Goal: Task Accomplishment & Management: Complete application form

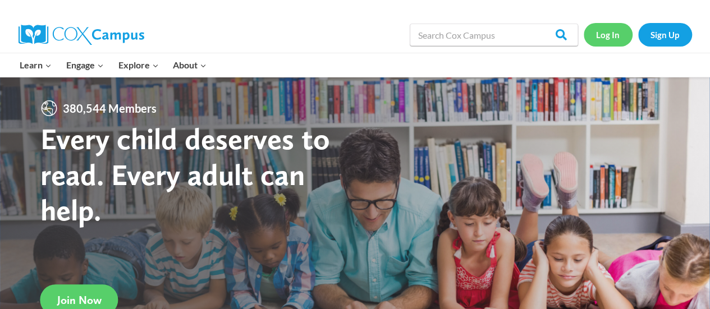
click at [616, 36] on link "Log In" at bounding box center [607, 34] width 49 height 23
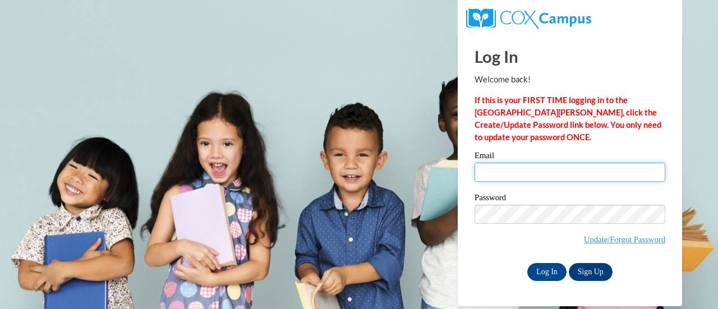
click at [506, 171] on input "Email" at bounding box center [570, 172] width 191 height 19
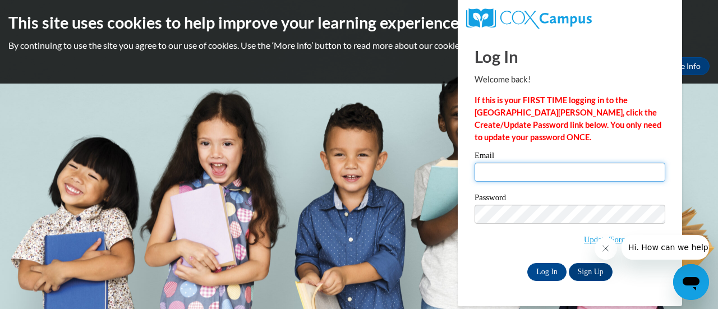
type input "[PERSON_NAME][EMAIL_ADDRESS][DOMAIN_NAME]"
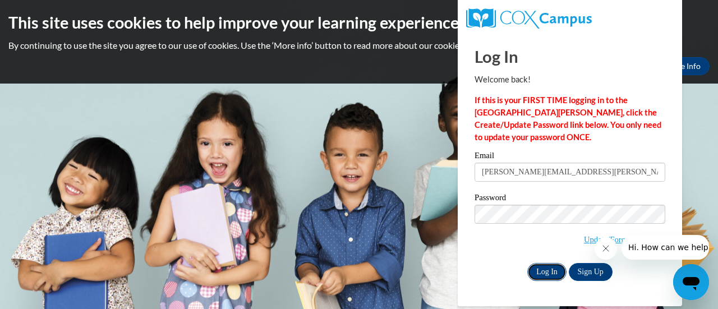
click at [549, 273] on input "Log In" at bounding box center [546, 272] width 39 height 18
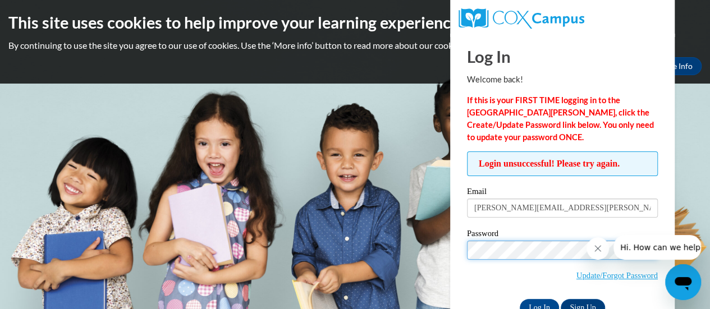
click at [519, 299] on input "Log In" at bounding box center [538, 308] width 39 height 18
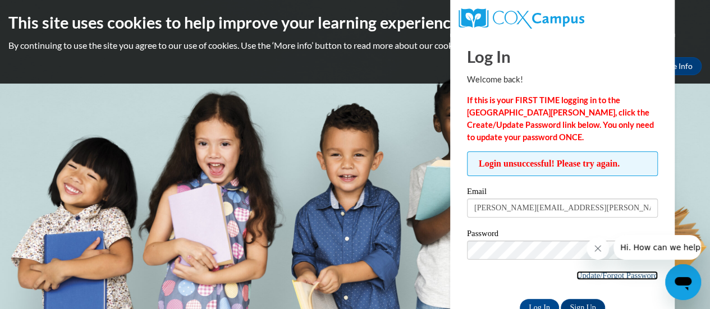
click at [597, 274] on link "Update/Forgot Password" at bounding box center [616, 275] width 81 height 9
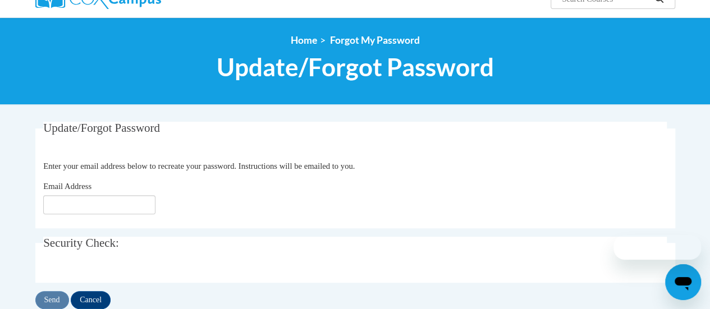
scroll to position [104, 0]
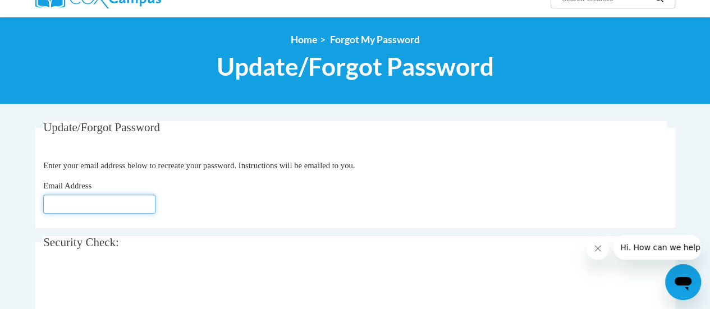
click at [130, 197] on input "Email Address" at bounding box center [99, 204] width 112 height 19
type input "[PERSON_NAME][EMAIL_ADDRESS][DOMAIN_NAME]"
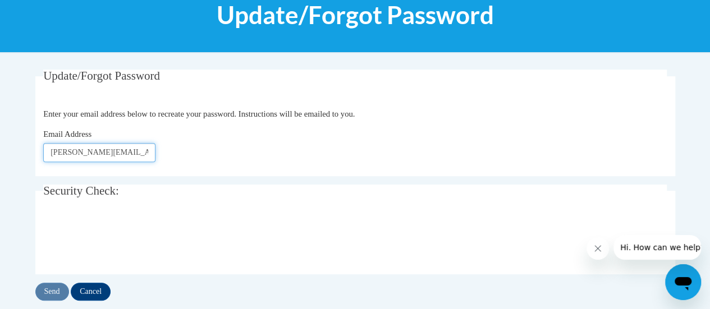
scroll to position [156, 0]
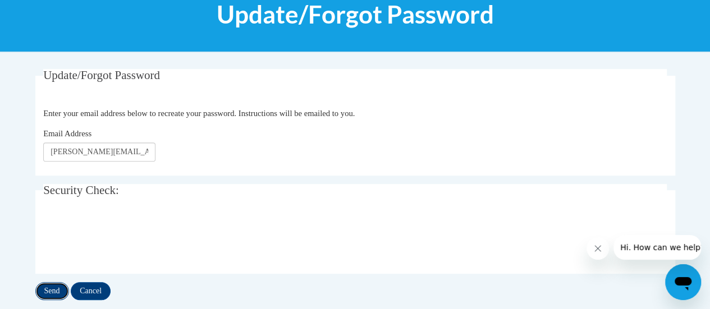
click at [53, 289] on input "Send" at bounding box center [52, 291] width 34 height 18
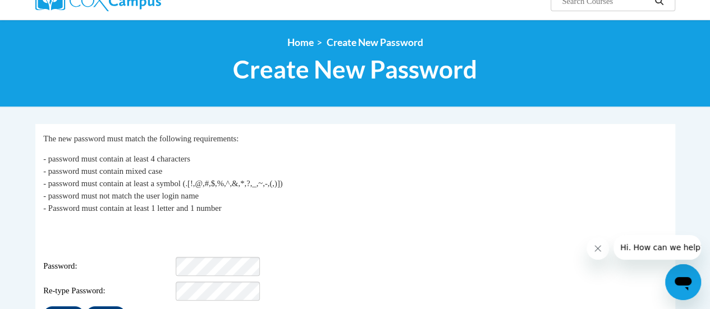
scroll to position [102, 0]
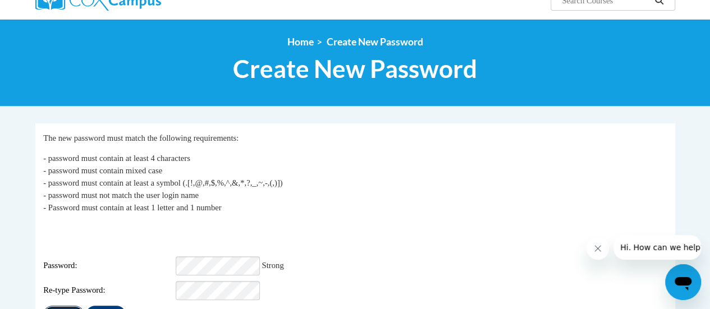
click at [54, 306] on input "Submit" at bounding box center [63, 315] width 40 height 18
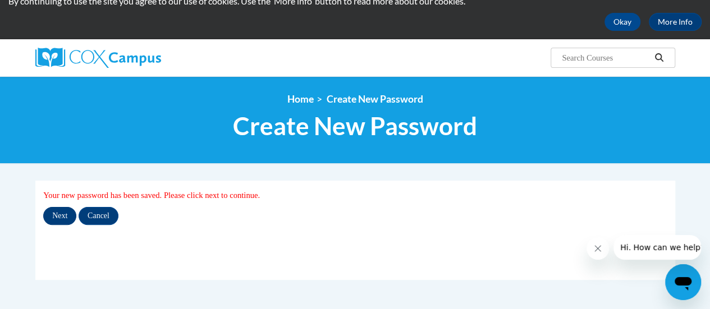
scroll to position [45, 0]
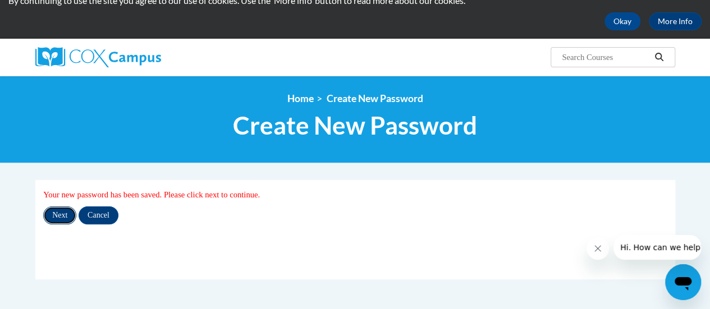
click at [59, 208] on input "Next" at bounding box center [59, 215] width 33 height 18
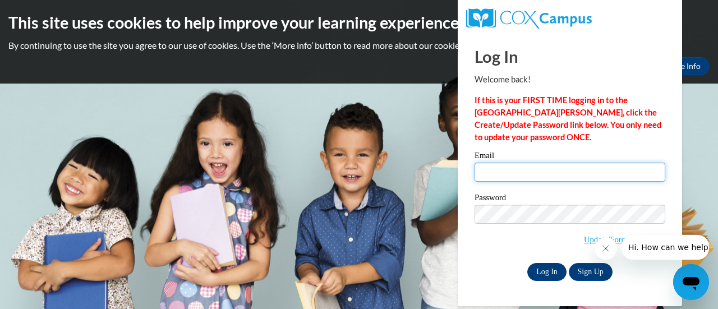
type input "[PERSON_NAME][EMAIL_ADDRESS][DOMAIN_NAME]"
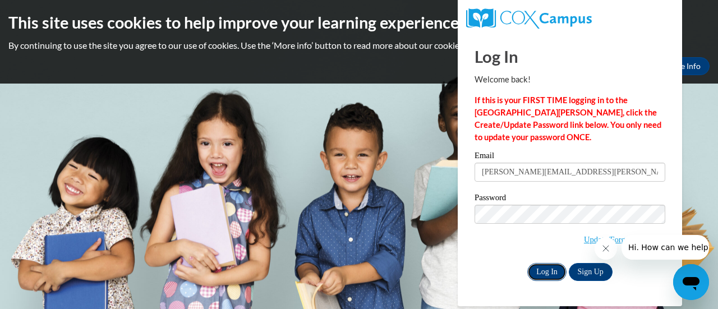
click at [557, 266] on input "Log In" at bounding box center [546, 272] width 39 height 18
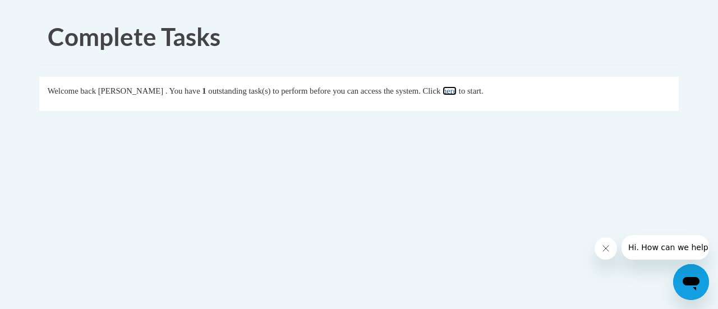
click at [457, 93] on link "here" at bounding box center [450, 90] width 14 height 9
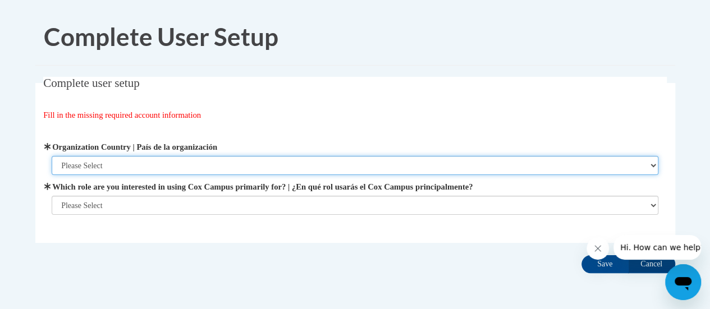
click at [131, 164] on select "Please Select [GEOGRAPHIC_DATA] | [GEOGRAPHIC_DATA] Outside of [GEOGRAPHIC_DATA…" at bounding box center [355, 165] width 606 height 19
select select "ad49bcad-a171-4b2e-b99c-48b446064914"
click at [52, 156] on select "Please Select [GEOGRAPHIC_DATA] | [GEOGRAPHIC_DATA] Outside of [GEOGRAPHIC_DATA…" at bounding box center [355, 165] width 606 height 19
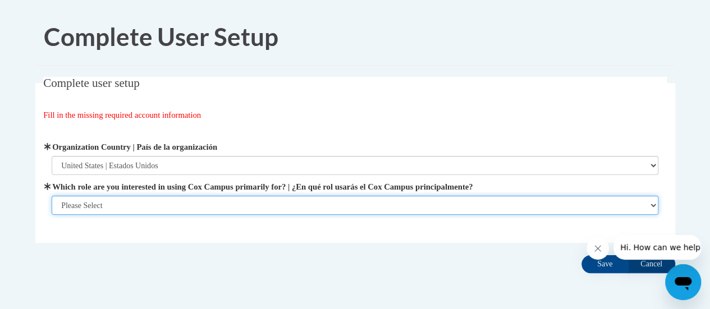
click at [98, 204] on select "Please Select College/University | Colegio/Universidad Community/Nonprofit Part…" at bounding box center [355, 205] width 606 height 19
select select "fbf2d438-af2f-41f8-98f1-81c410e29de3"
click at [52, 215] on select "Please Select College/University | Colegio/Universidad Community/Nonprofit Part…" at bounding box center [355, 205] width 606 height 19
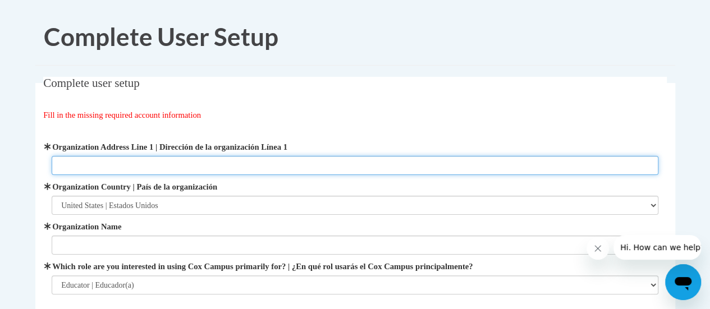
click at [94, 169] on input "Organization Address Line 1 | Dirección de la organización Línea 1" at bounding box center [355, 165] width 606 height 19
type input "2115 51/2 [GEOGRAPHIC_DATA]"
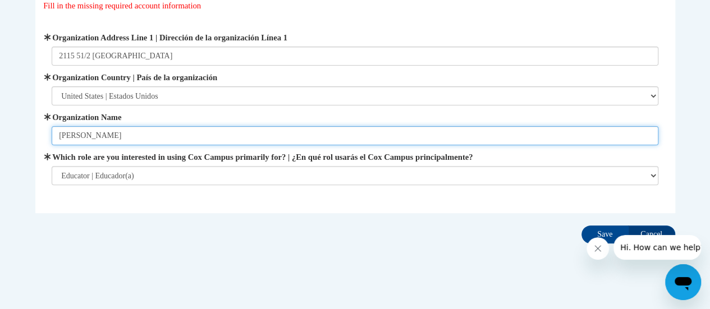
scroll to position [110, 0]
type input "[PERSON_NAME]"
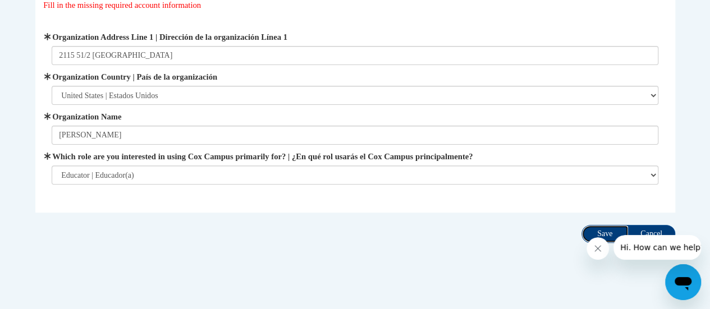
click at [595, 231] on input "Save" at bounding box center [604, 234] width 47 height 18
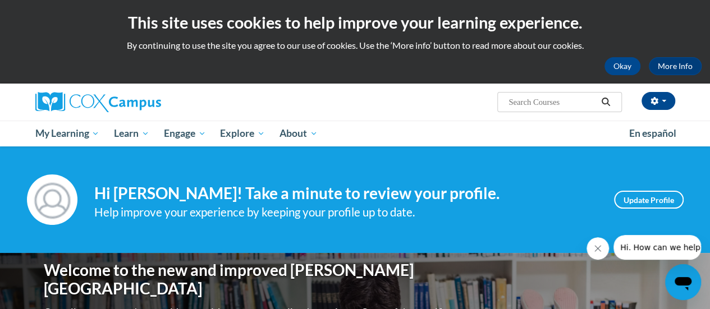
click at [597, 246] on icon "Close message from company" at bounding box center [597, 248] width 9 height 9
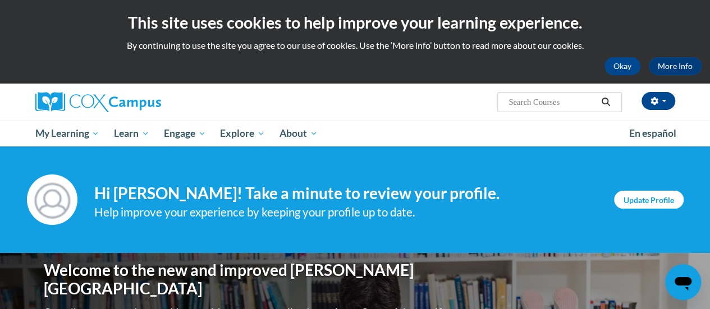
click at [641, 197] on link "Update Profile" at bounding box center [649, 200] width 70 height 18
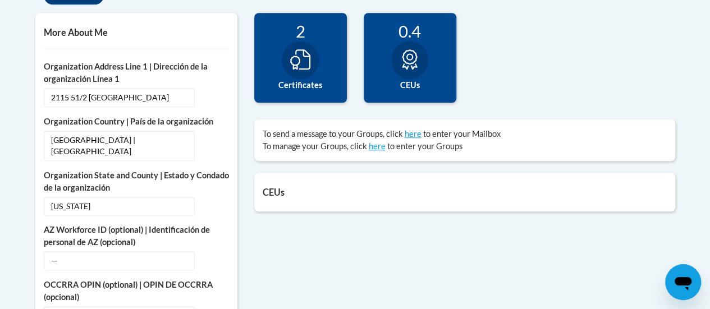
scroll to position [415, 0]
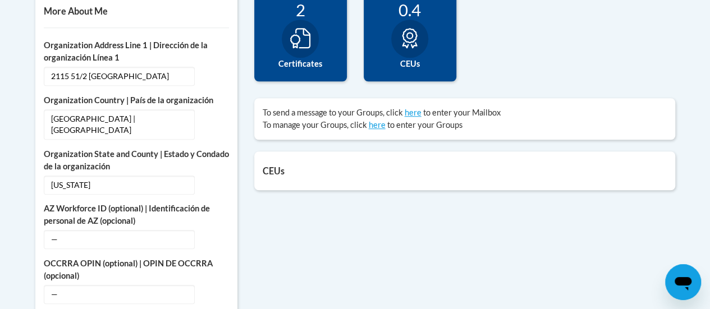
click at [312, 54] on div "2 Certificates" at bounding box center [300, 37] width 93 height 90
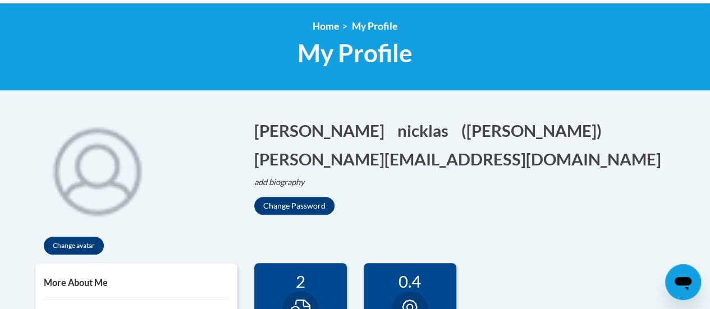
scroll to position [0, 0]
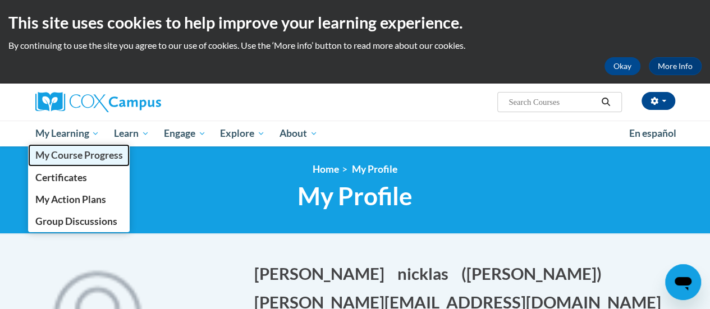
click at [75, 159] on span "My Course Progress" at bounding box center [79, 155] width 88 height 12
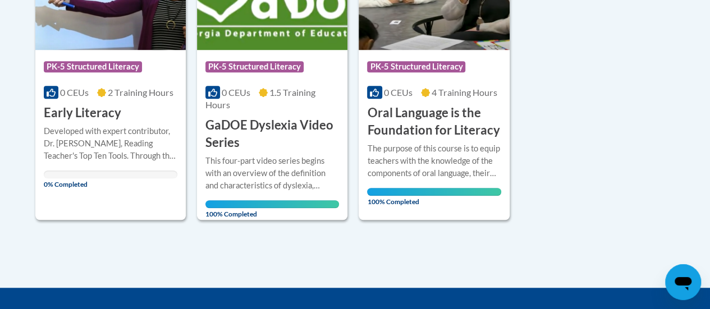
scroll to position [352, 0]
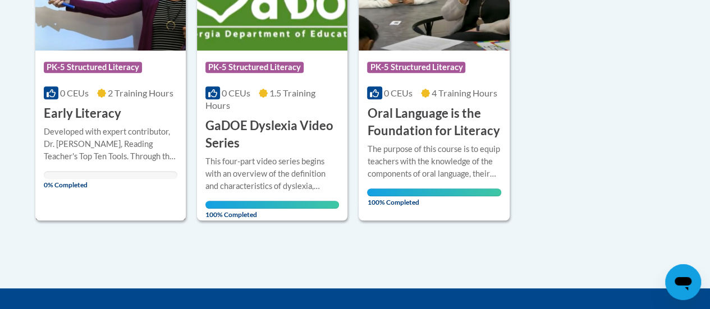
click at [117, 116] on h3 "Early Literacy" at bounding box center [82, 113] width 77 height 17
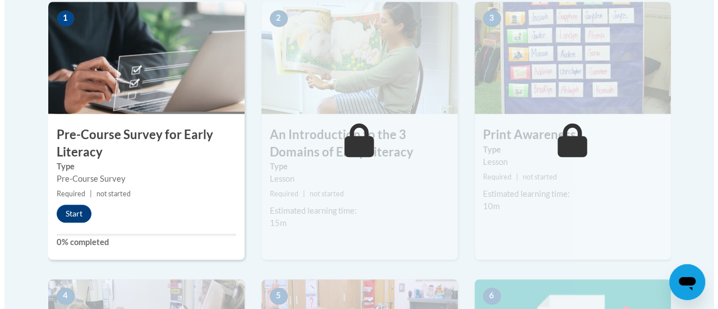
scroll to position [376, 0]
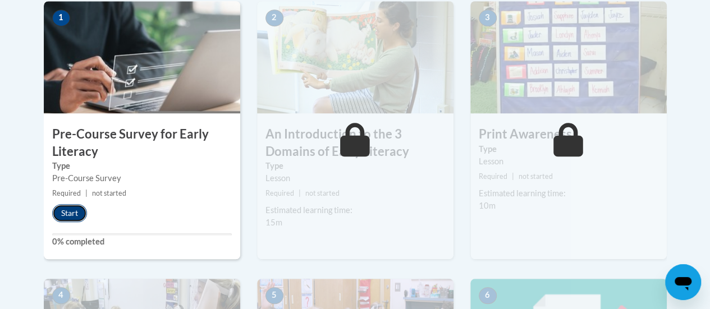
click at [72, 216] on button "Start" at bounding box center [69, 213] width 35 height 18
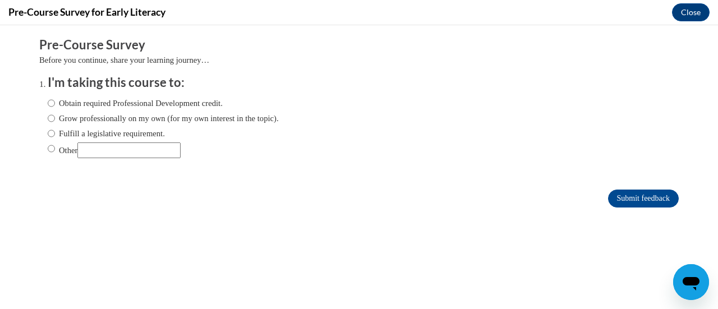
scroll to position [0, 0]
click at [48, 102] on input "Obtain required Professional Development credit." at bounding box center [51, 103] width 7 height 12
radio input "true"
click at [627, 199] on input "Submit feedback" at bounding box center [643, 199] width 71 height 18
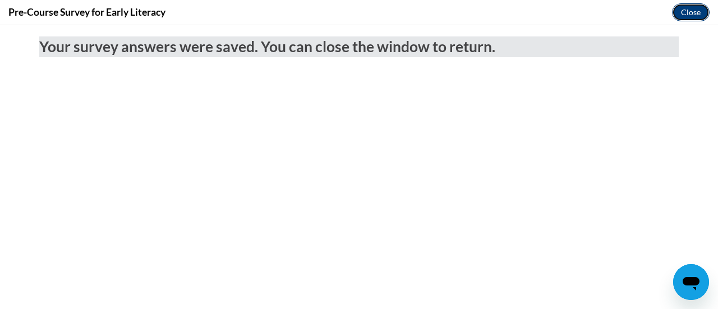
click at [689, 12] on button "Close" at bounding box center [691, 12] width 38 height 18
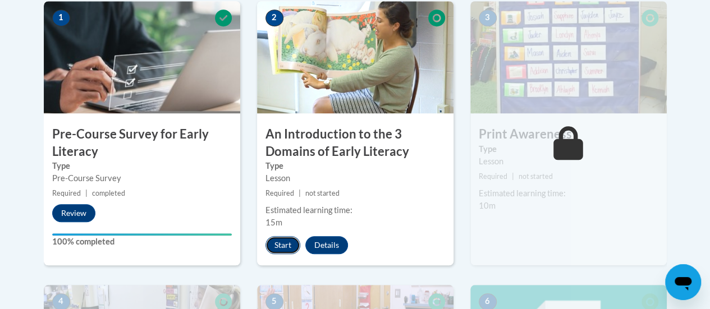
click at [281, 245] on button "Start" at bounding box center [282, 245] width 35 height 18
